Goal: Task Accomplishment & Management: Manage account settings

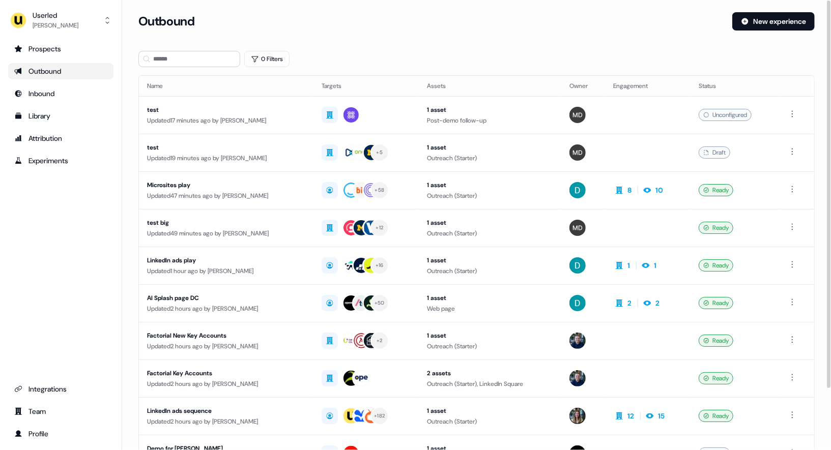
click at [45, 7] on div "Userled Oliver Grogan Prospects Outbound Inbound Library Attribution Experiment…" at bounding box center [61, 225] width 122 height 450
click at [52, 15] on div "Userled" at bounding box center [56, 15] width 46 height 10
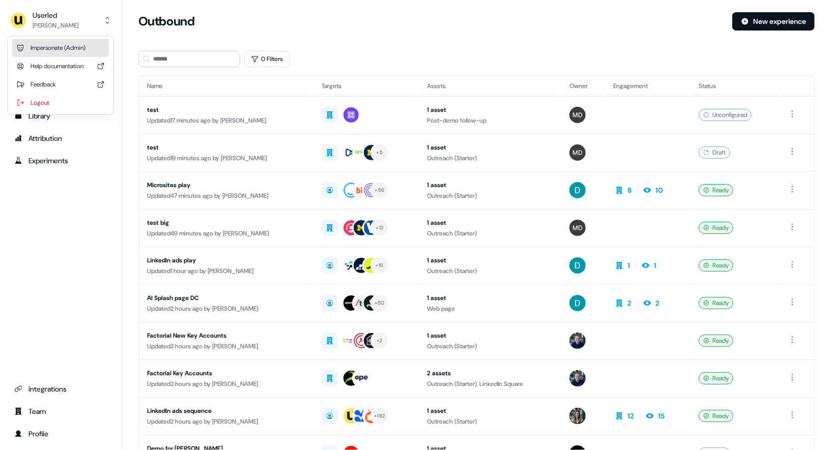
click at [66, 45] on div "Impersonate (Admin)" at bounding box center [60, 48] width 97 height 18
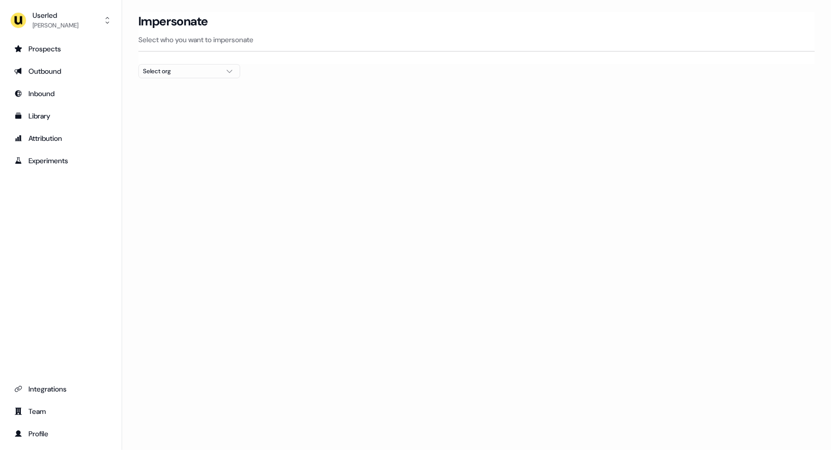
click at [183, 71] on div "Select org" at bounding box center [181, 71] width 76 height 10
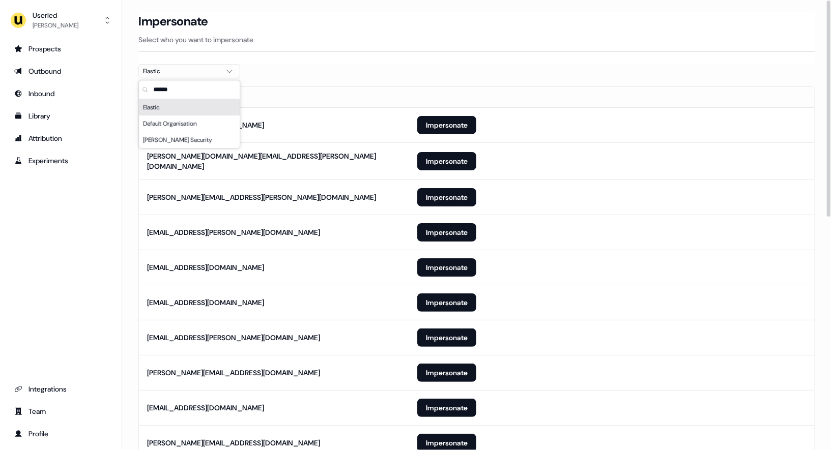
type input "******"
click at [428, 78] on div at bounding box center [476, 82] width 676 height 8
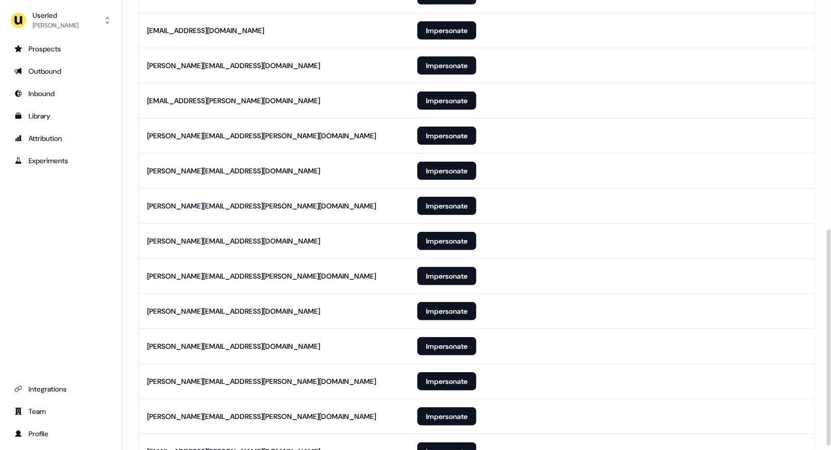
scroll to position [487, 0]
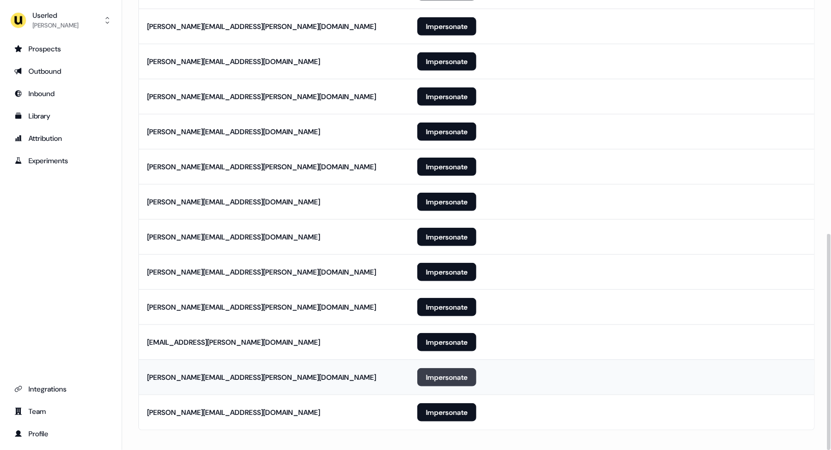
click at [456, 374] on button "Impersonate" at bounding box center [446, 377] width 59 height 18
